Goal: Complete application form

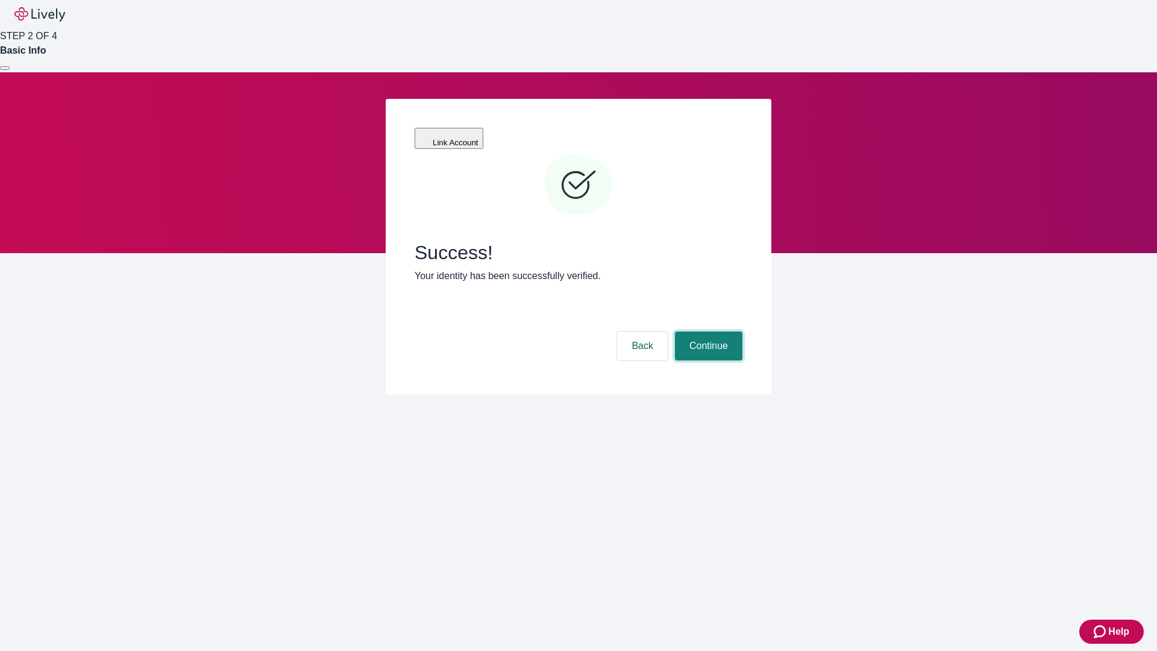
click at [707, 331] on button "Continue" at bounding box center [708, 345] width 67 height 29
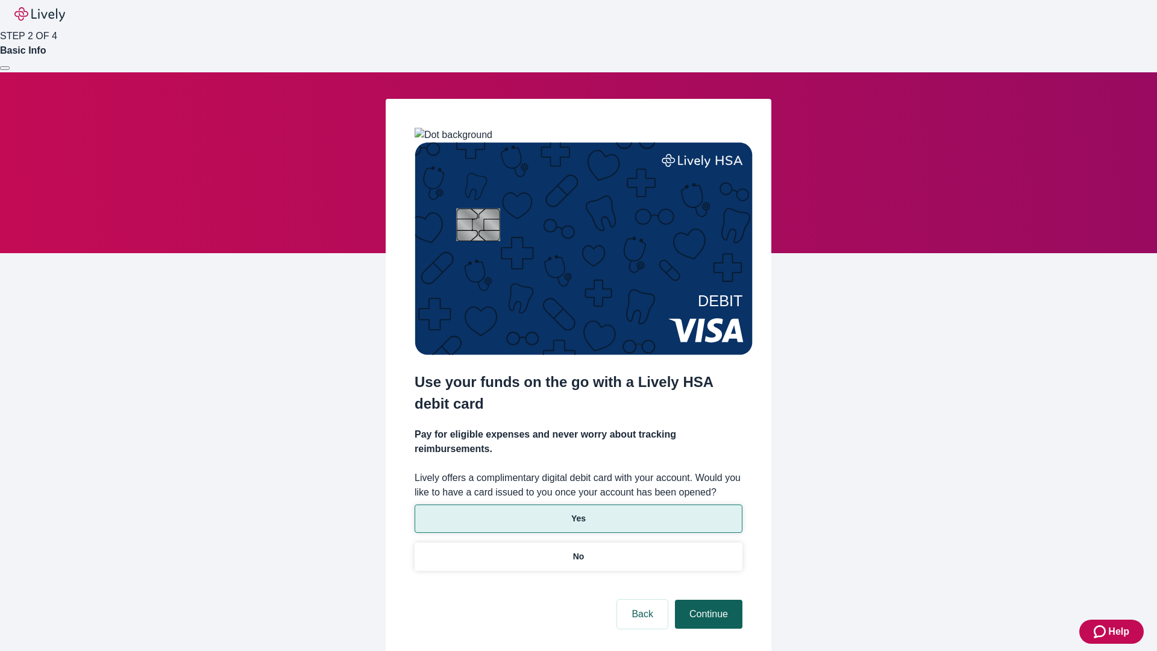
click at [578, 550] on p "No" at bounding box center [578, 556] width 11 height 13
click at [707, 600] on button "Continue" at bounding box center [708, 614] width 67 height 29
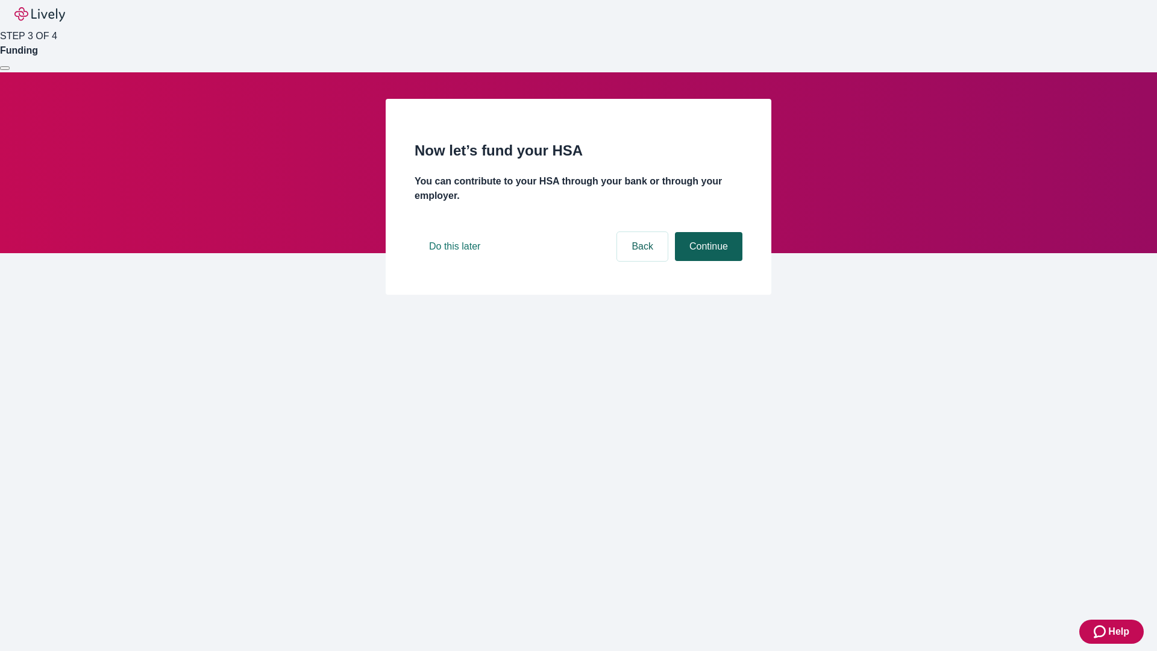
click at [707, 261] on button "Continue" at bounding box center [708, 246] width 67 height 29
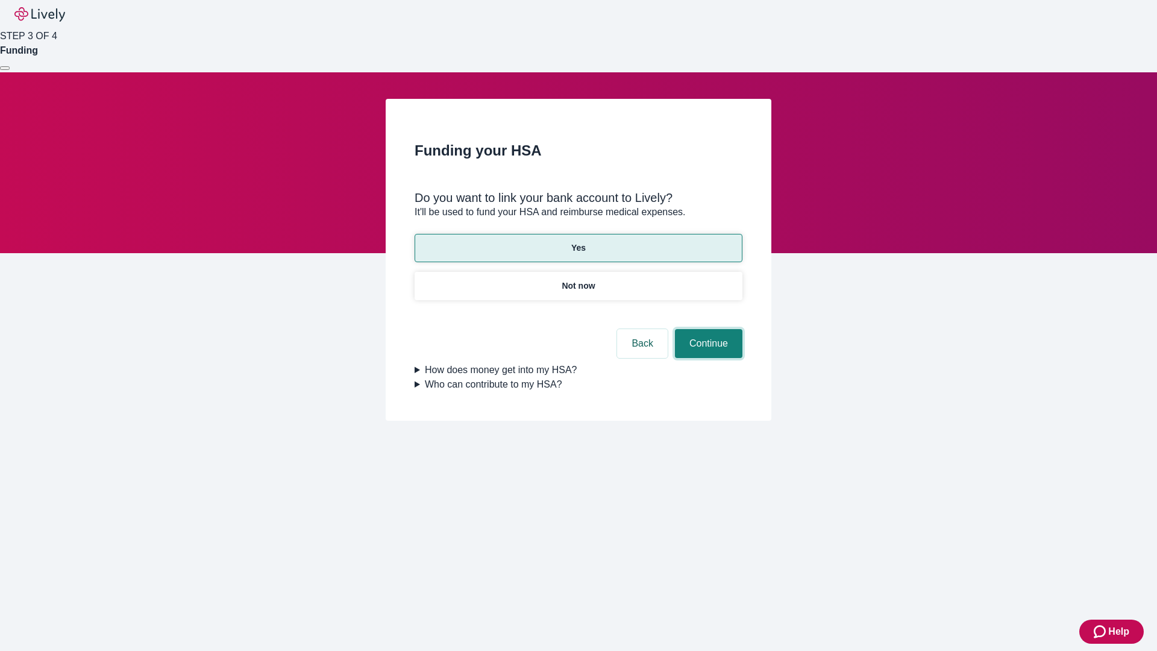
click at [707, 329] on button "Continue" at bounding box center [708, 343] width 67 height 29
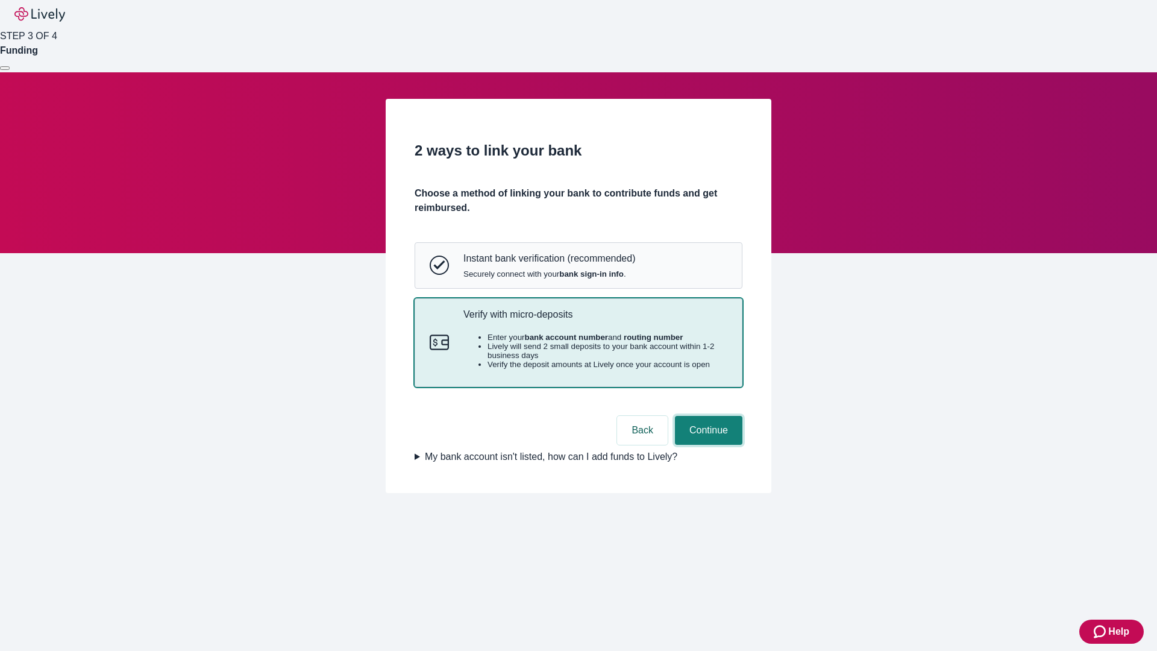
click at [707, 445] on button "Continue" at bounding box center [708, 430] width 67 height 29
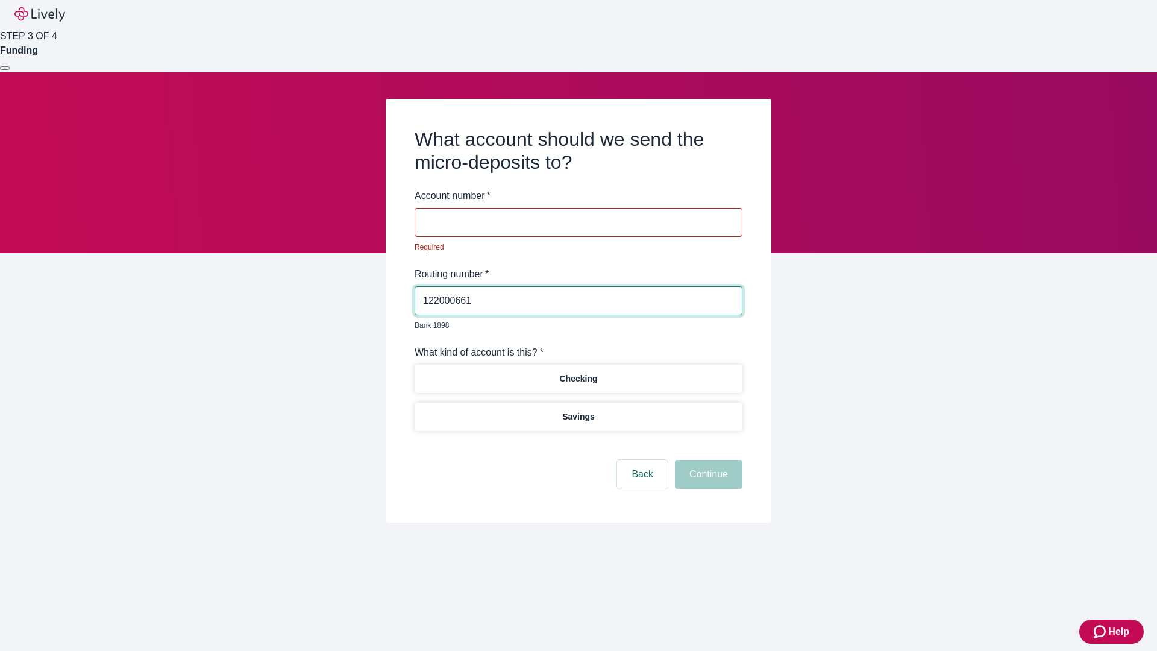
type input "122000661"
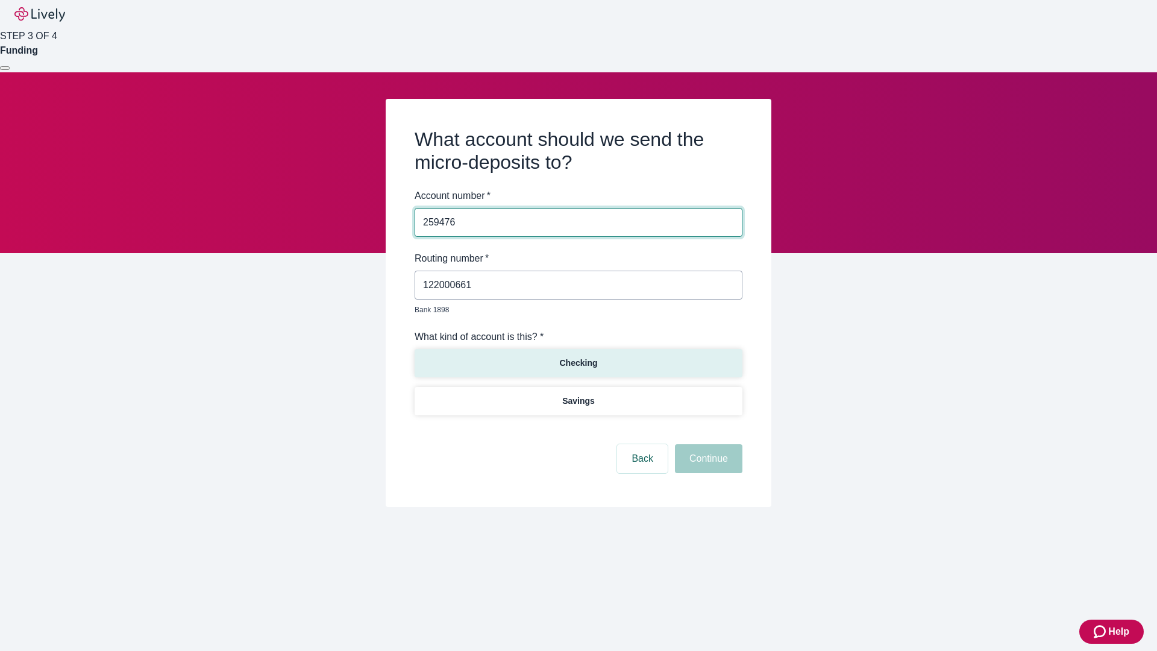
type input "259476"
click at [578, 357] on p "Checking" at bounding box center [578, 363] width 38 height 13
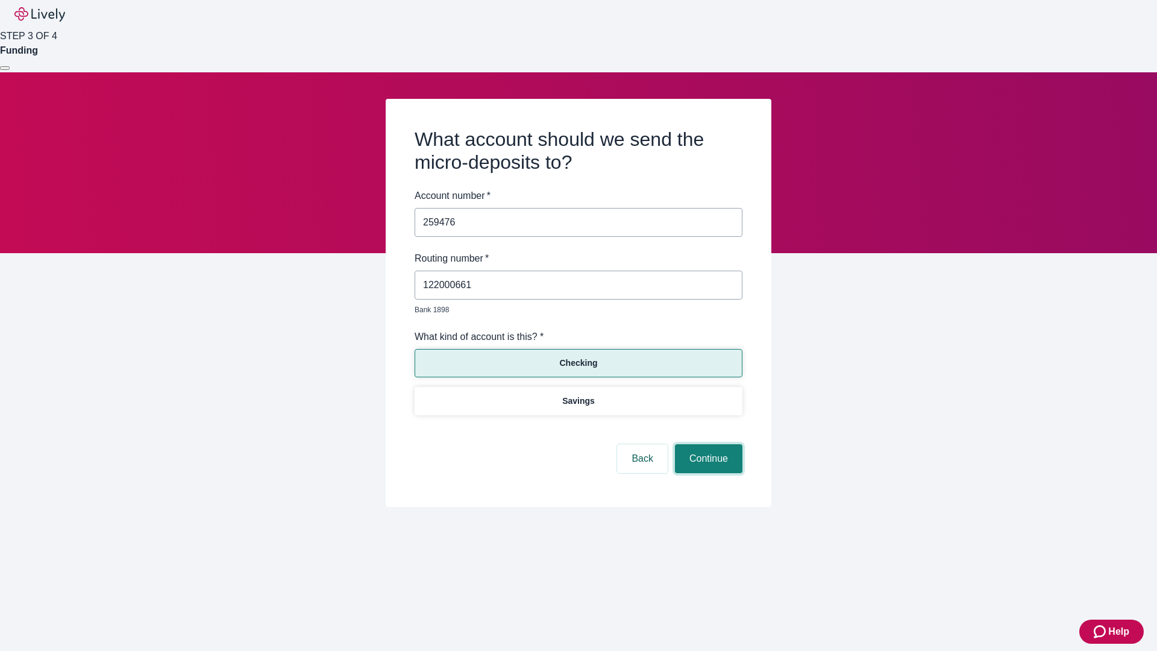
click at [707, 445] on button "Continue" at bounding box center [708, 458] width 67 height 29
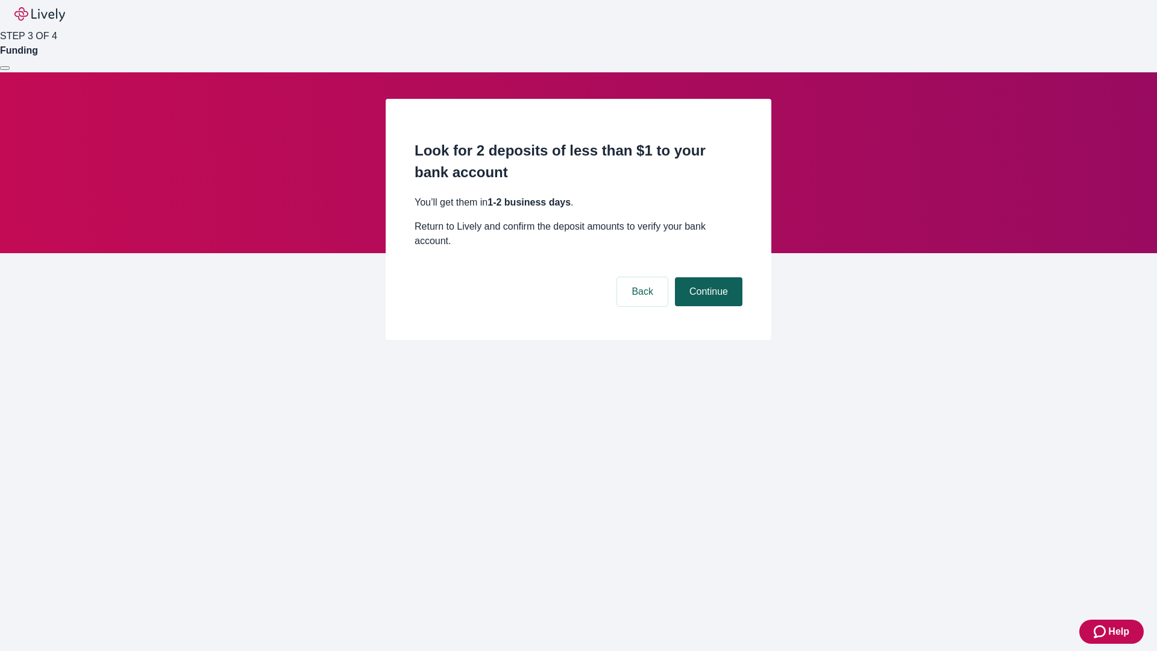
click at [707, 277] on button "Continue" at bounding box center [708, 291] width 67 height 29
